Goal: Task Accomplishment & Management: Manage account settings

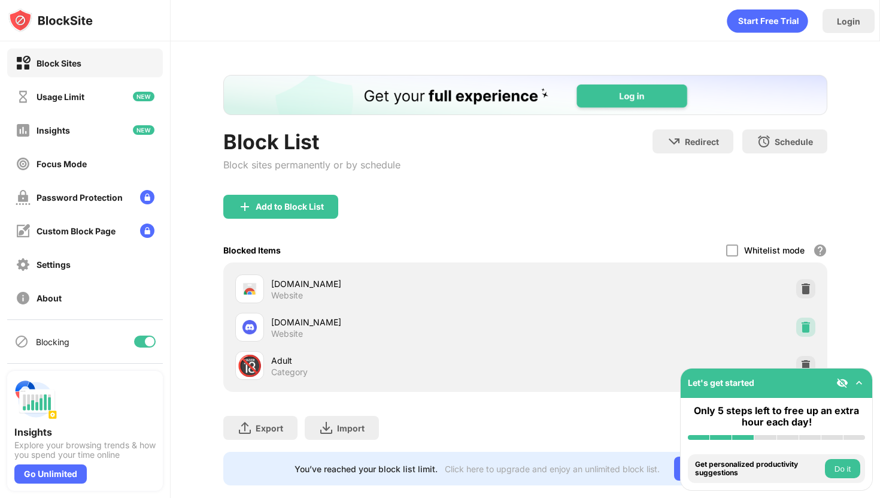
click at [806, 327] on img at bounding box center [806, 327] width 12 height 12
